Goal: Task Accomplishment & Management: Complete application form

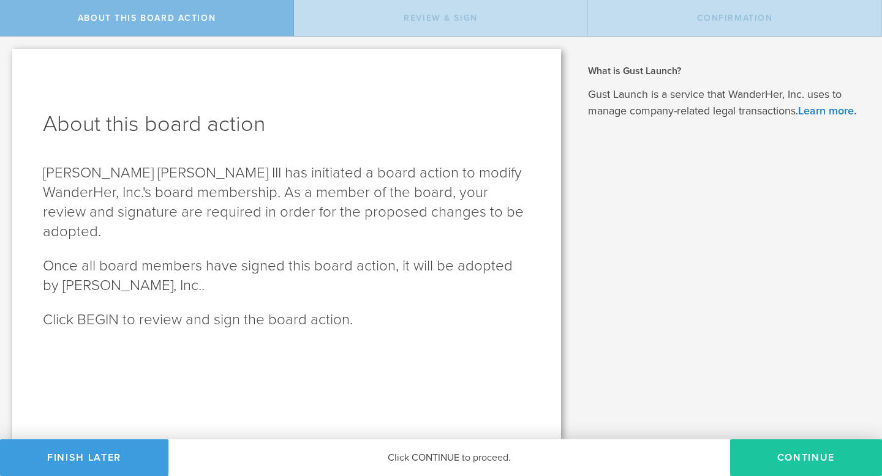
click at [773, 456] on button "Continue" at bounding box center [806, 458] width 152 height 37
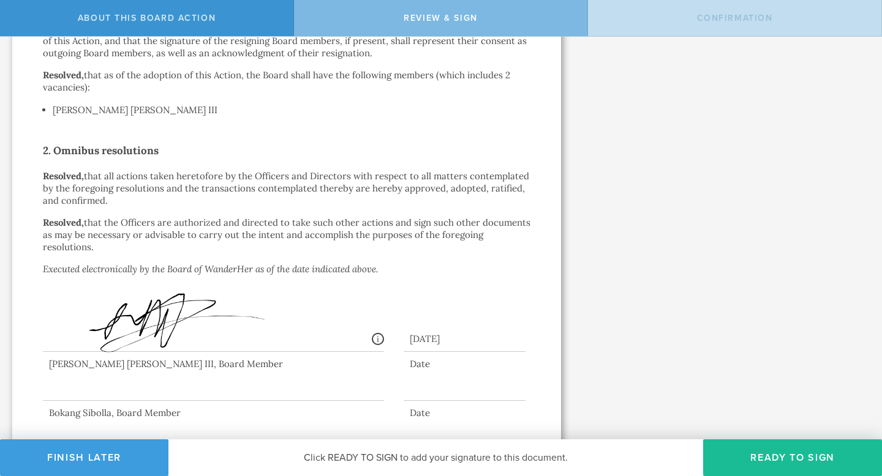
scroll to position [420, 0]
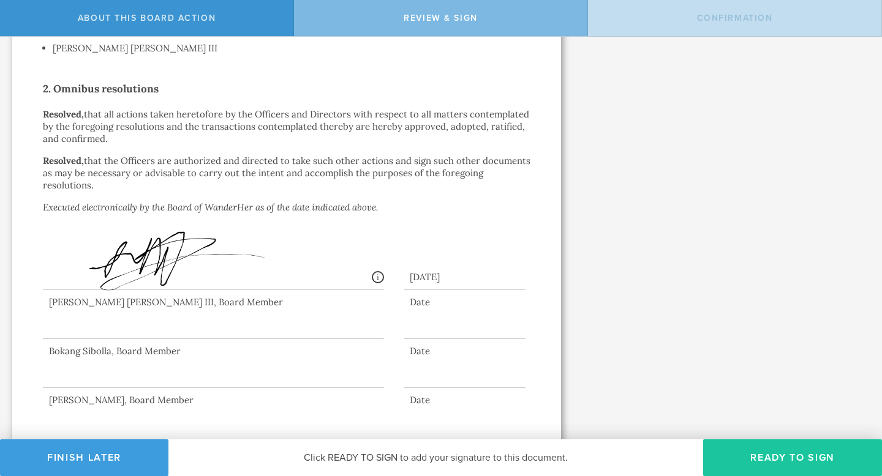
click at [776, 463] on button "Ready to Sign" at bounding box center [792, 458] width 179 height 37
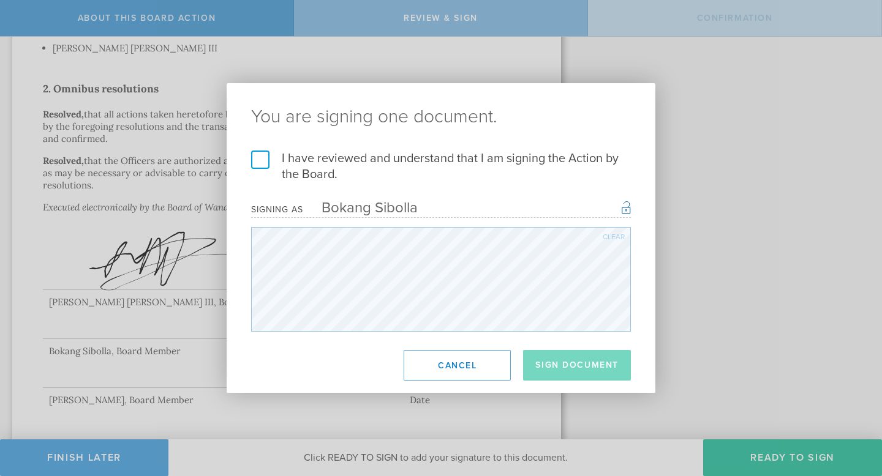
click at [263, 164] on label "I have reviewed and understand that I am signing the Action by the Board." at bounding box center [441, 167] width 380 height 32
click at [0, 0] on input "I have reviewed and understand that I am signing the Action by the Board." at bounding box center [0, 0] width 0 height 0
click at [550, 367] on button "Sign Document" at bounding box center [577, 365] width 108 height 31
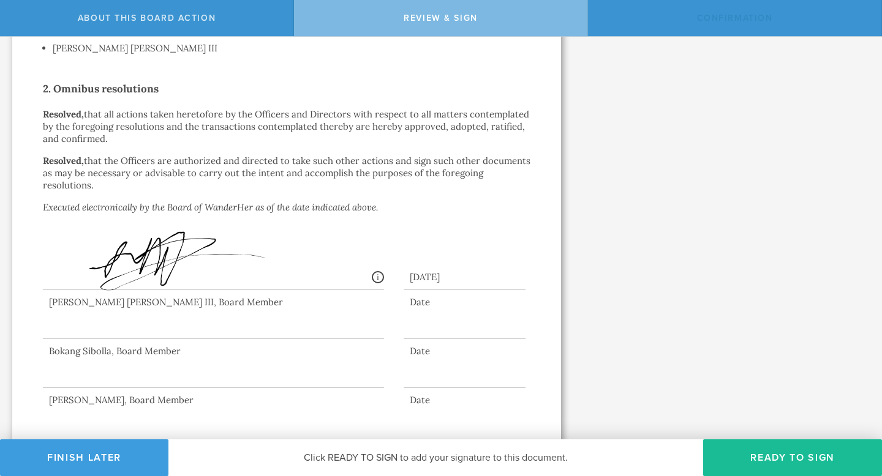
scroll to position [0, 0]
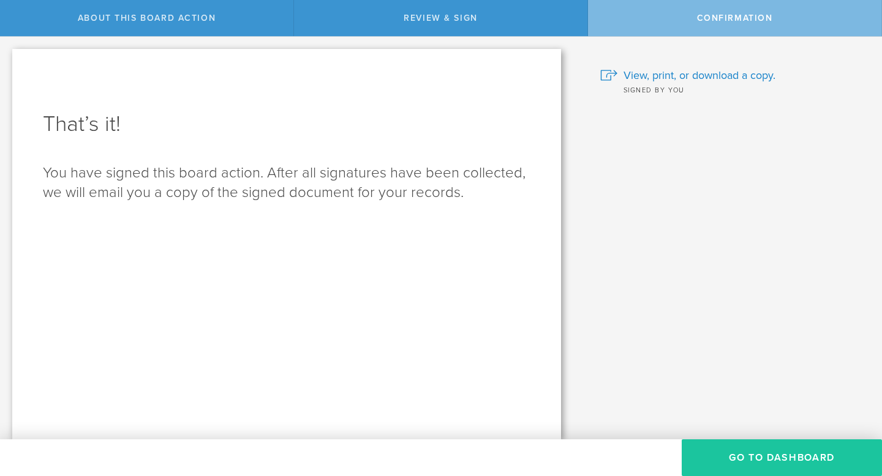
click at [767, 464] on button "Go to Dashboard" at bounding box center [782, 458] width 200 height 37
